Goal: Find specific page/section: Find specific page/section

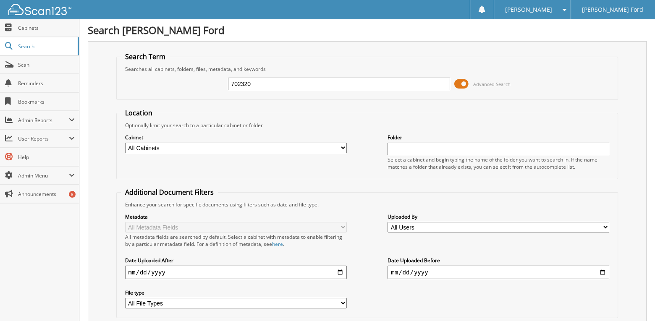
type input "702320"
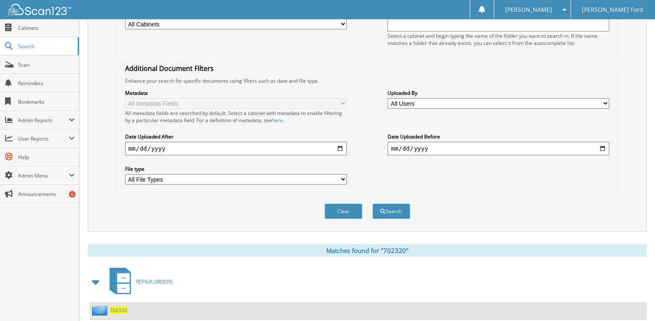
scroll to position [142, 0]
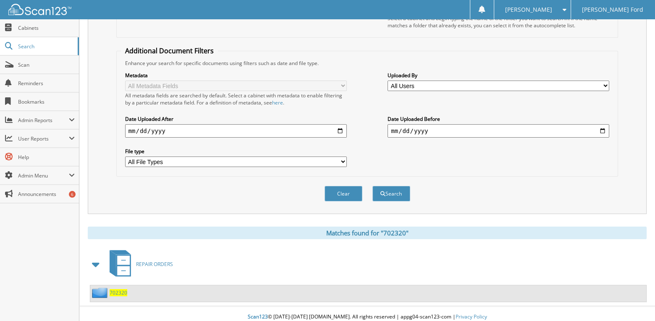
click at [156, 261] on span "REPAIR ORDERS" at bounding box center [154, 264] width 37 height 7
click at [121, 289] on span "702320" at bounding box center [119, 292] width 18 height 7
